Goal: Task Accomplishment & Management: Manage account settings

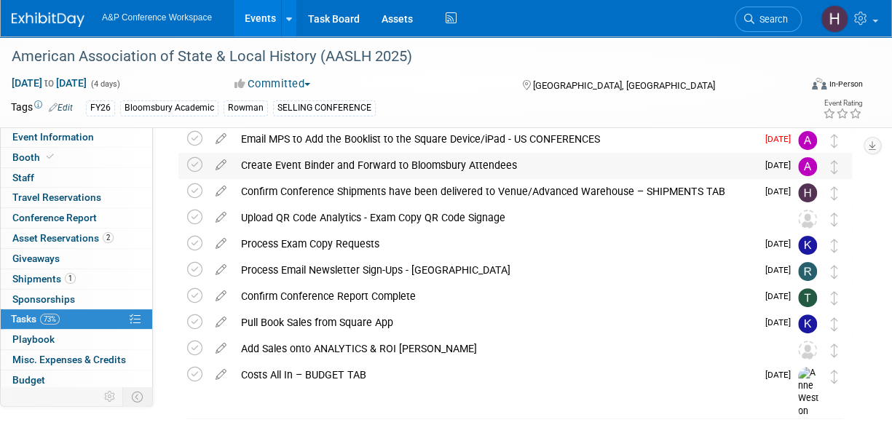
scroll to position [62, 0]
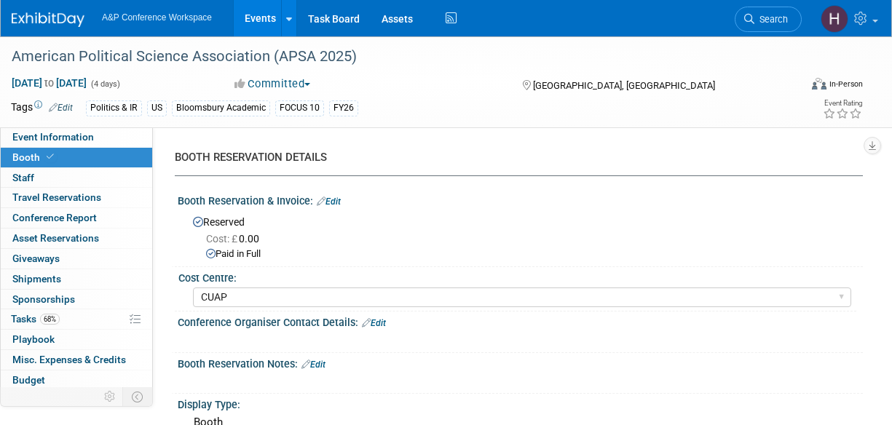
select select "CUAP"
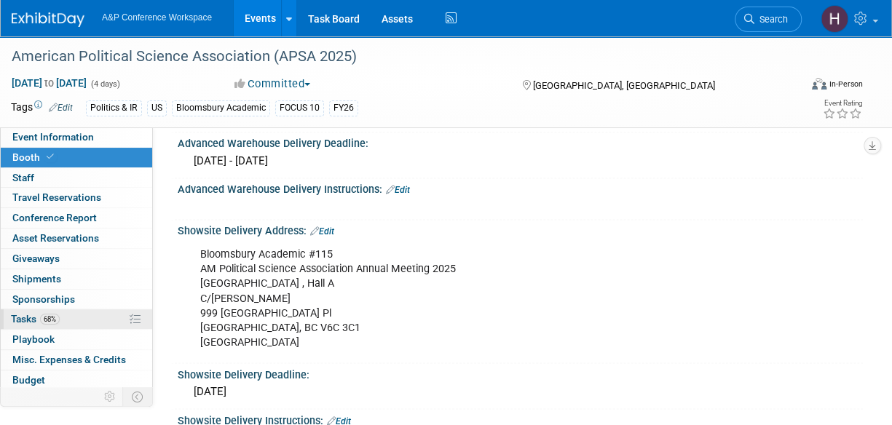
click at [87, 321] on link "68% Tasks 68%" at bounding box center [76, 319] width 151 height 20
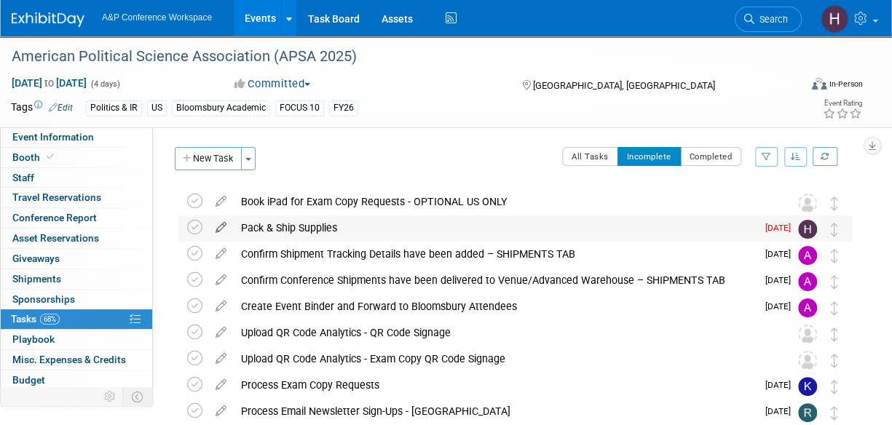
click at [210, 226] on icon at bounding box center [220, 225] width 25 height 18
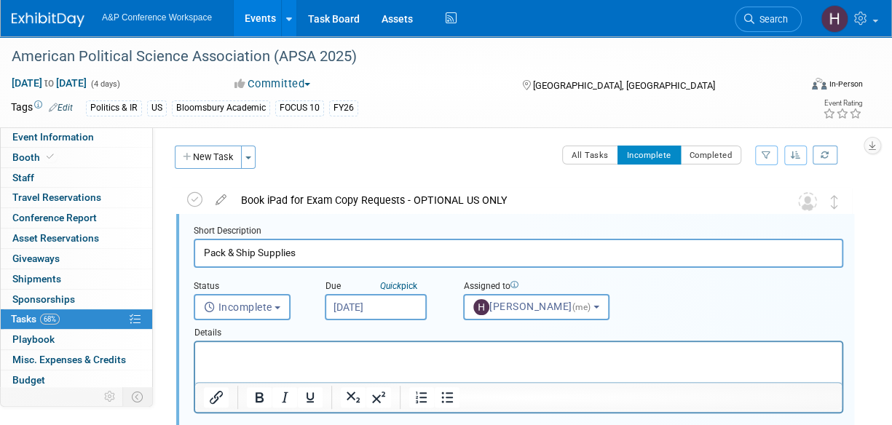
click at [348, 315] on input "Aug 19, 2025" at bounding box center [376, 307] width 102 height 26
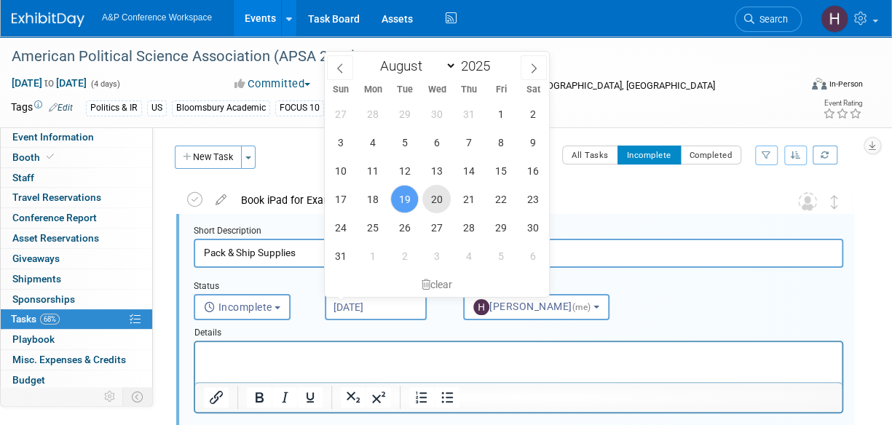
click at [440, 205] on span "20" at bounding box center [436, 199] width 28 height 28
type input "Aug 20, 2025"
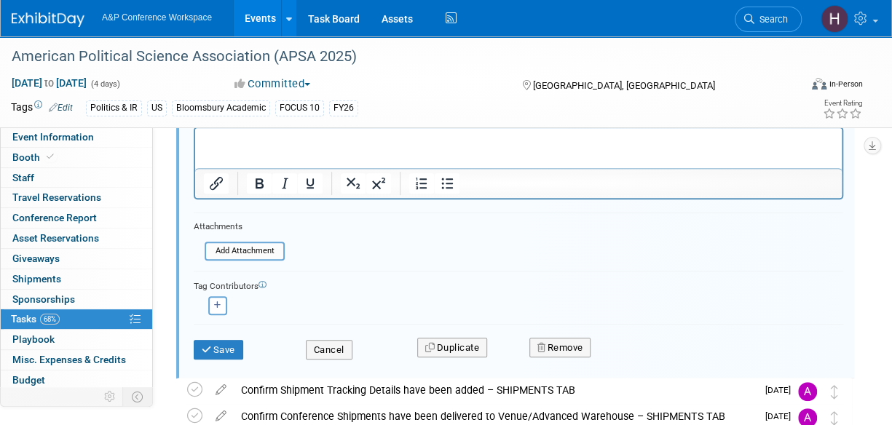
scroll to position [217, 0]
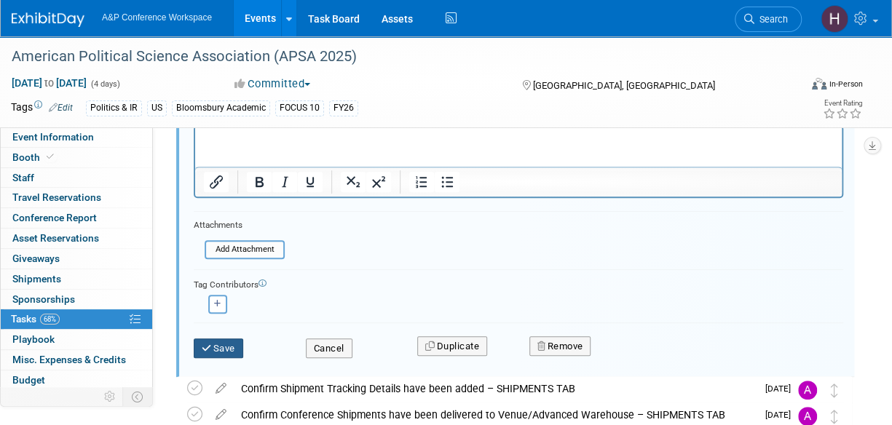
click at [232, 342] on button "Save" at bounding box center [219, 349] width 50 height 20
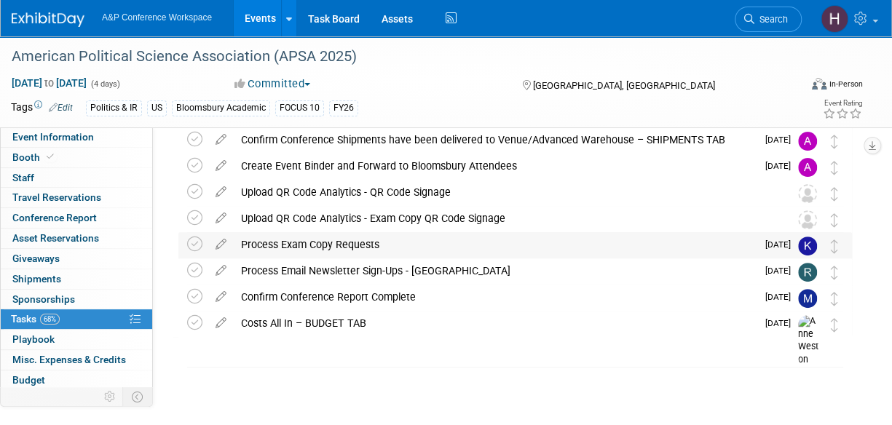
scroll to position [0, 0]
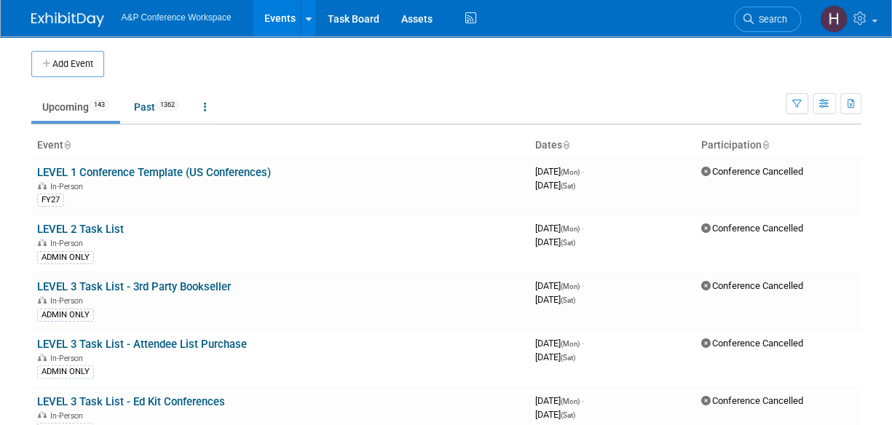
scroll to position [30, 0]
